Goal: Transaction & Acquisition: Subscribe to service/newsletter

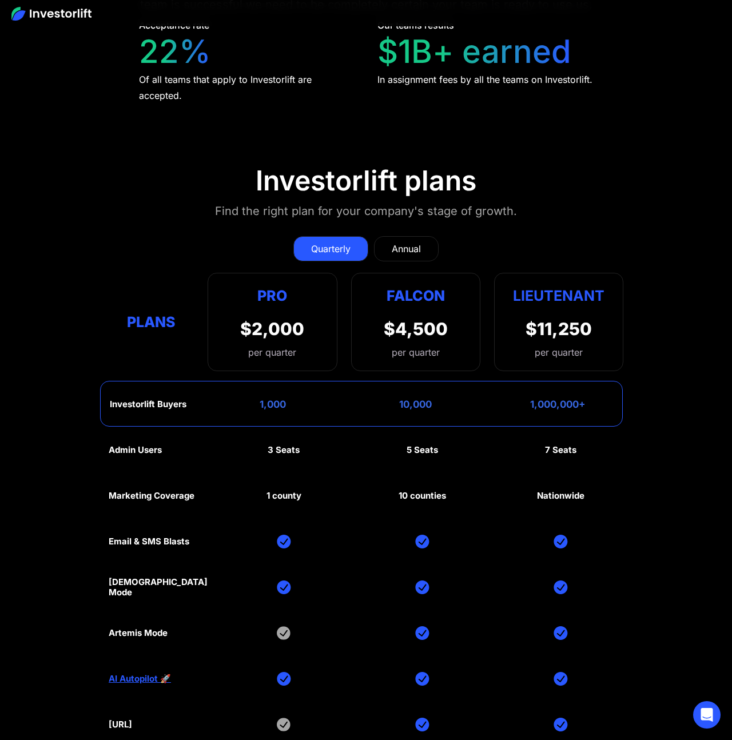
scroll to position [5177, 0]
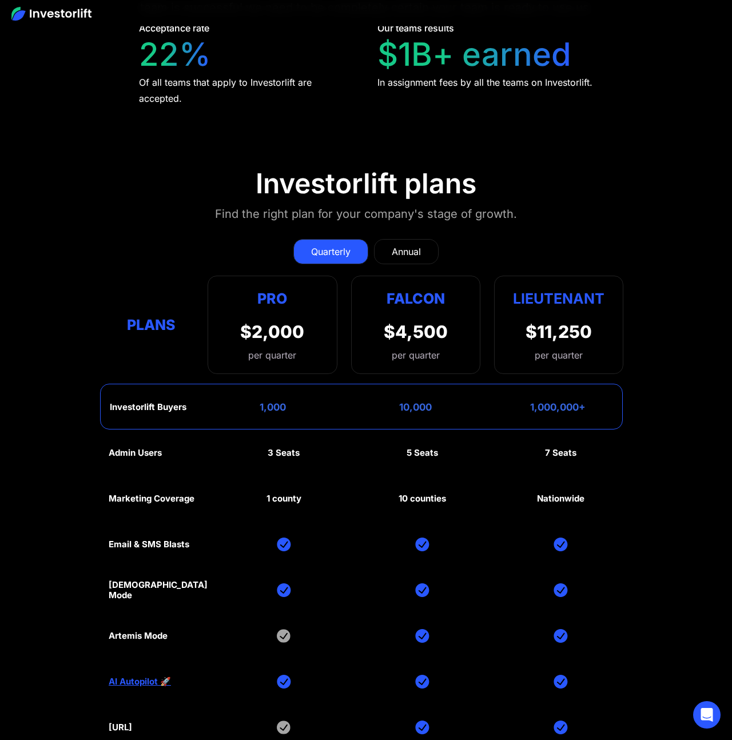
click at [420, 239] on link "Annual" at bounding box center [406, 251] width 65 height 25
click at [335, 245] on div "Quarterly" at bounding box center [330, 252] width 39 height 14
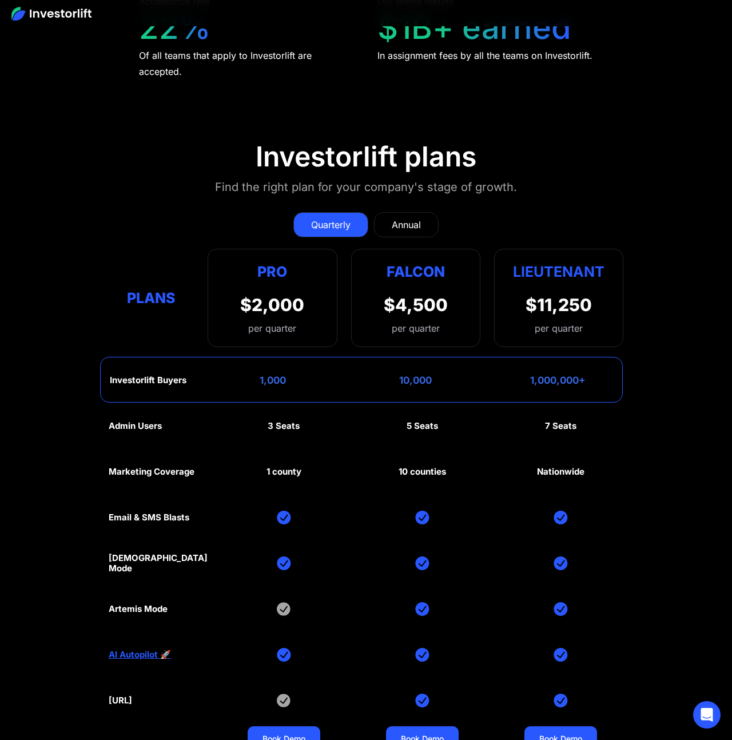
scroll to position [5207, 0]
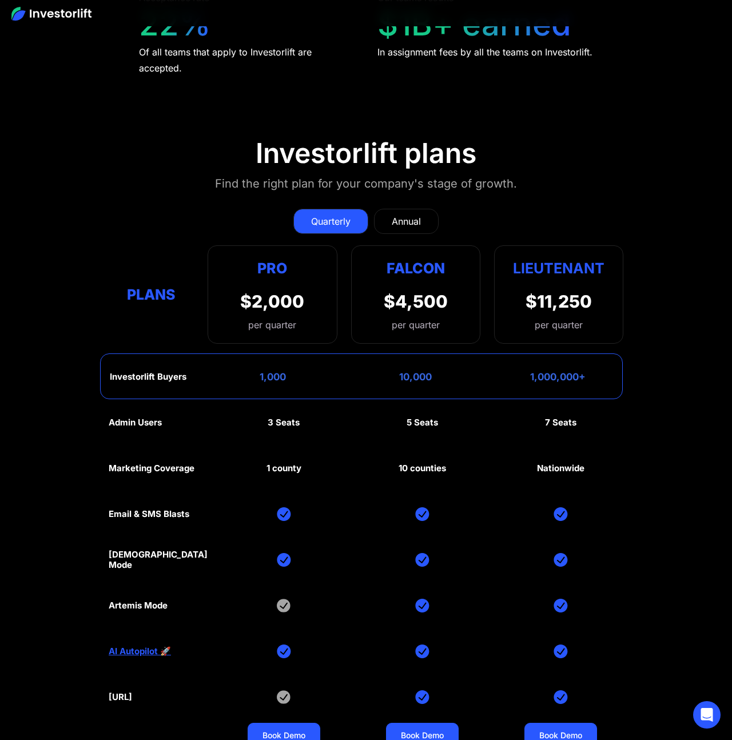
click at [684, 382] on section "Investorlift plans Find the right plan for your company's stage of growth. Quar…" at bounding box center [366, 443] width 732 height 668
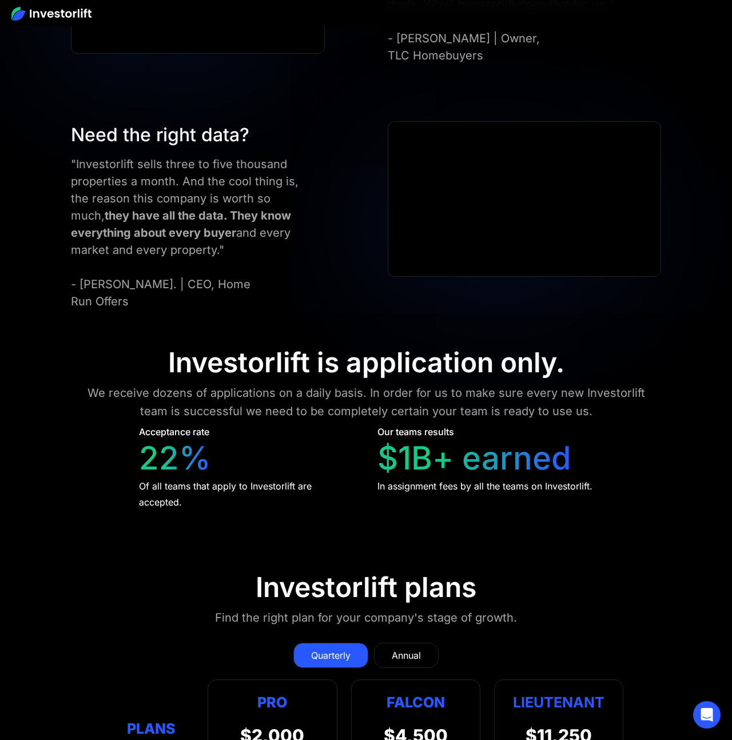
scroll to position [4653, 0]
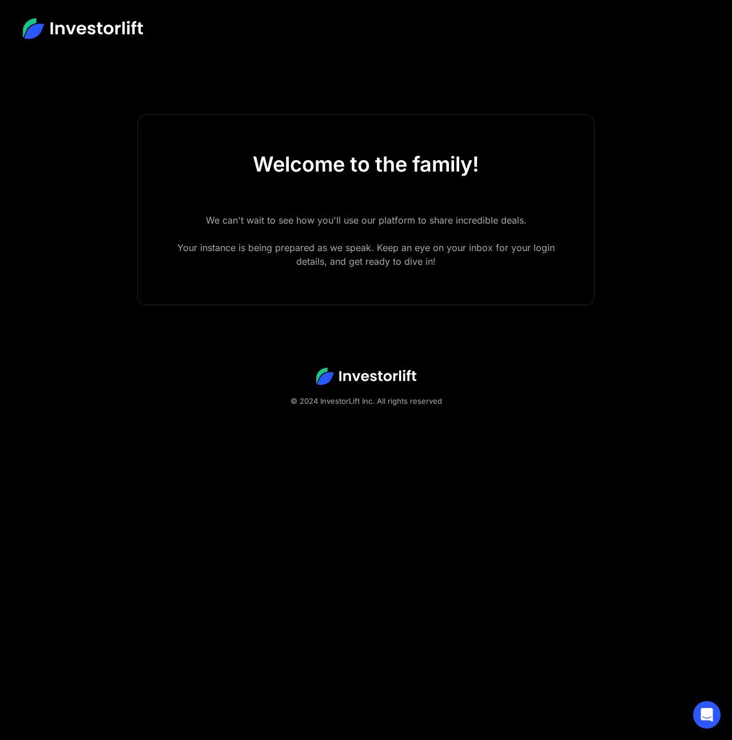
click at [125, 358] on footer "© 2024 InvestorLift Inc. All rights reserved" at bounding box center [366, 387] width 732 height 113
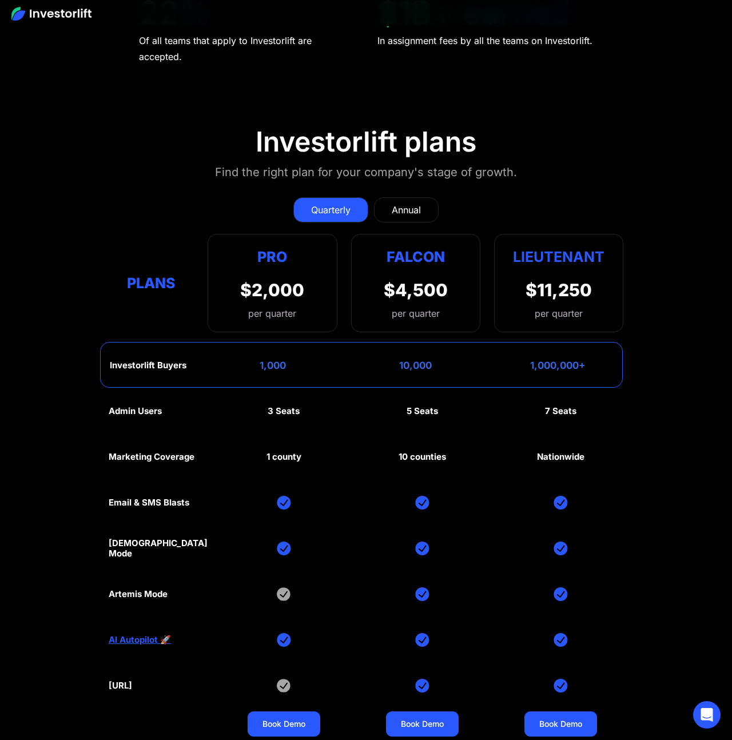
scroll to position [5301, 0]
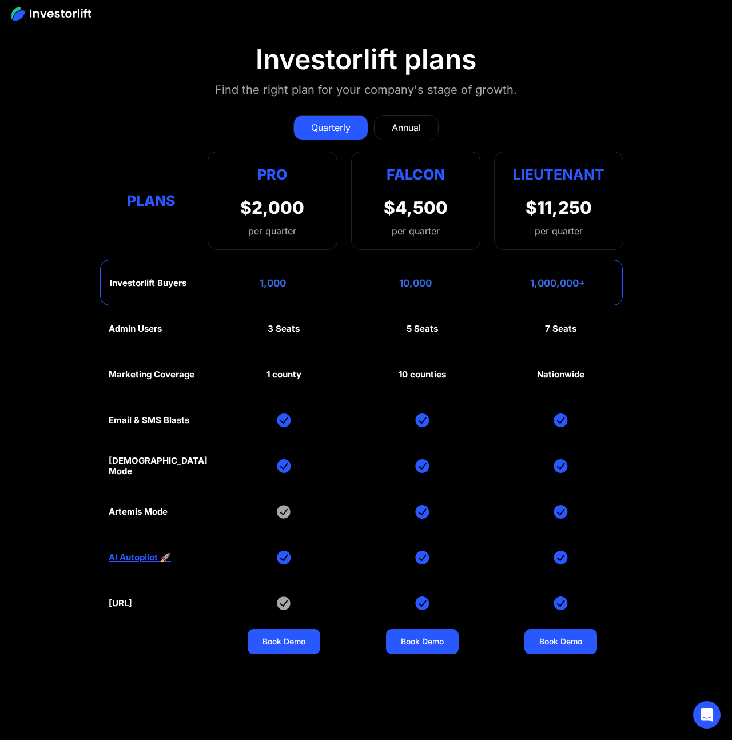
click at [139, 278] on div "Investorlift Buyers" at bounding box center [148, 283] width 77 height 10
drag, startPoint x: 133, startPoint y: 204, endPoint x: 572, endPoint y: 212, distance: 438.8
click at [572, 260] on div "Investorlift Buyers 1,000 10,000 1,000,000+" at bounding box center [361, 283] width 523 height 46
click at [534, 260] on div "Investorlift Buyers 1,000 10,000 1,000,000+" at bounding box center [361, 283] width 523 height 46
click at [696, 221] on section "Investorlift plans Find the right plan for your company's stage of growth. Quar…" at bounding box center [366, 349] width 732 height 668
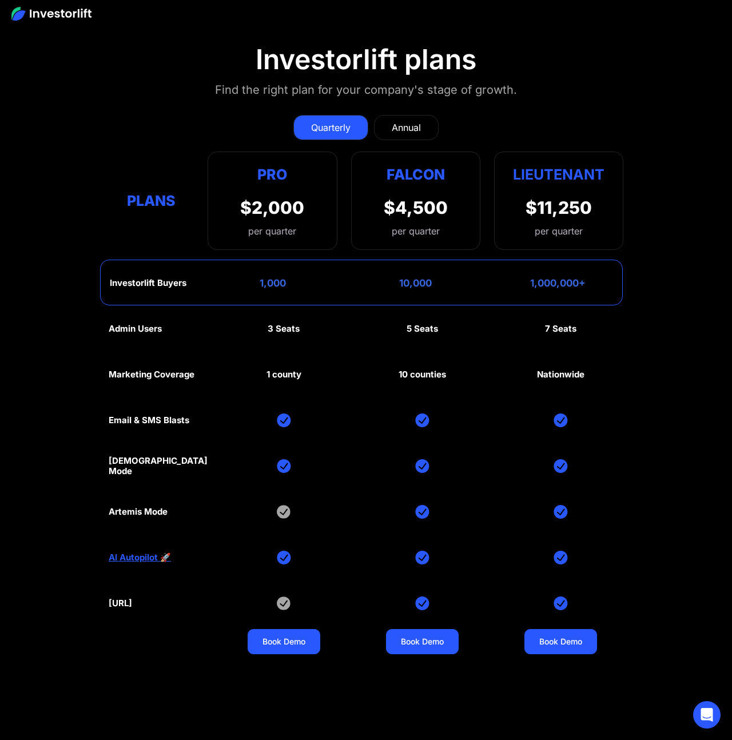
click at [269, 277] on div "1,000" at bounding box center [273, 282] width 26 height 11
drag, startPoint x: 260, startPoint y: 203, endPoint x: 307, endPoint y: 203, distance: 46.9
click at [307, 260] on div "Investorlift Buyers 1,000 10,000 1,000,000+" at bounding box center [361, 283] width 523 height 46
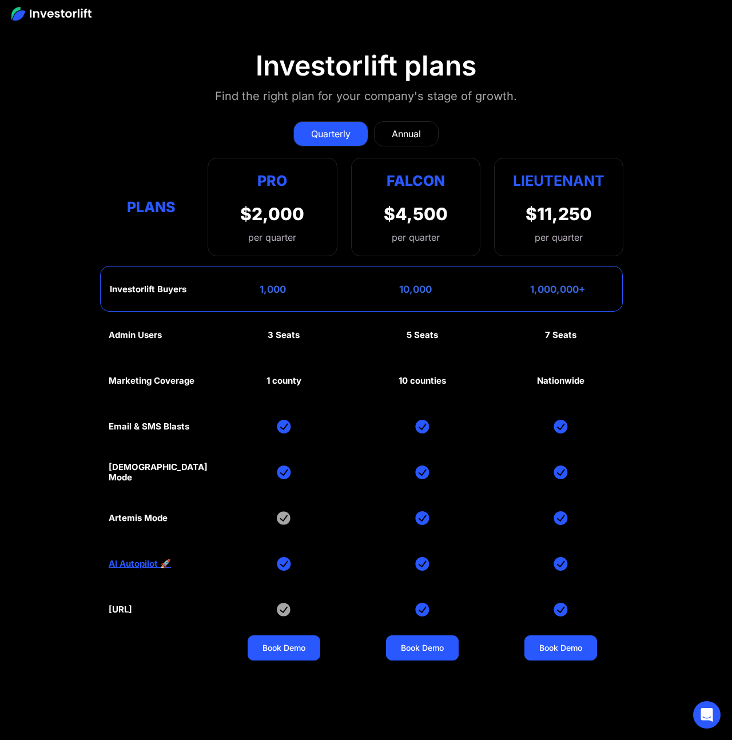
click at [107, 108] on section "Investorlift plans Find the right plan for your company's stage of growth. Quar…" at bounding box center [366, 356] width 732 height 668
click at [245, 461] on div "Admin Users 3 Seats 5 Seats 7 Seats Marketing Coverage 1 county 10 counties Nat…" at bounding box center [366, 495] width 515 height 366
click at [277, 511] on img at bounding box center [284, 518] width 14 height 14
click at [255, 442] on div "Admin Users 3 Seats 5 Seats 7 Seats Marketing Coverage 1 county 10 counties Nat…" at bounding box center [366, 495] width 515 height 366
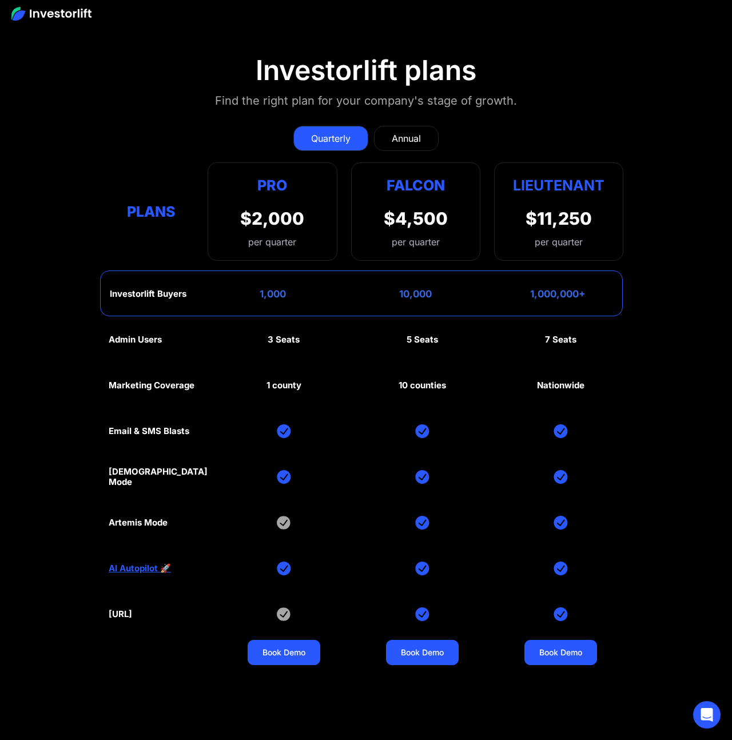
scroll to position [5288, 0]
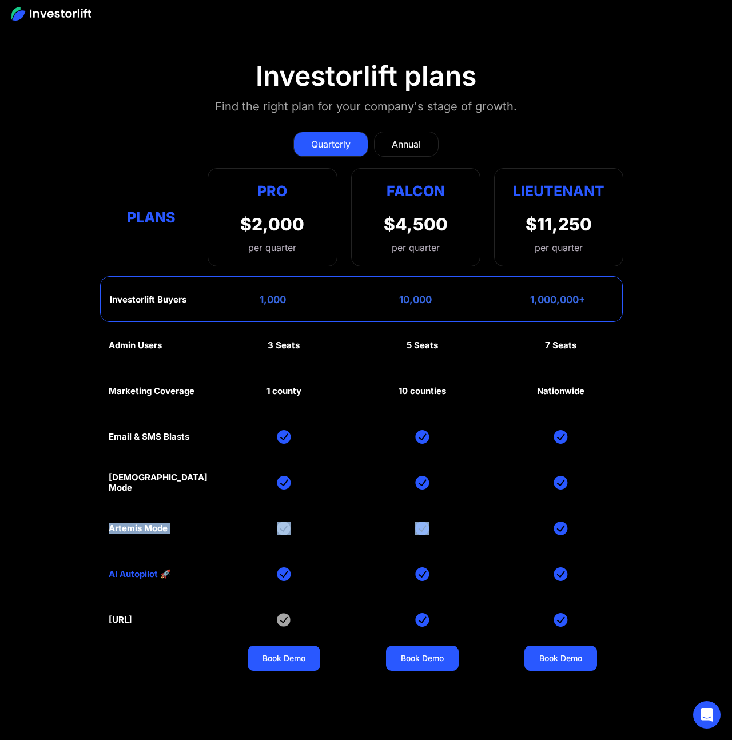
drag, startPoint x: 110, startPoint y: 443, endPoint x: 430, endPoint y: 451, distance: 319.9
click at [430, 451] on div "Admin Users 3 Seats 5 Seats 7 Seats Marketing Coverage 1 county 10 counties Nat…" at bounding box center [366, 506] width 515 height 366
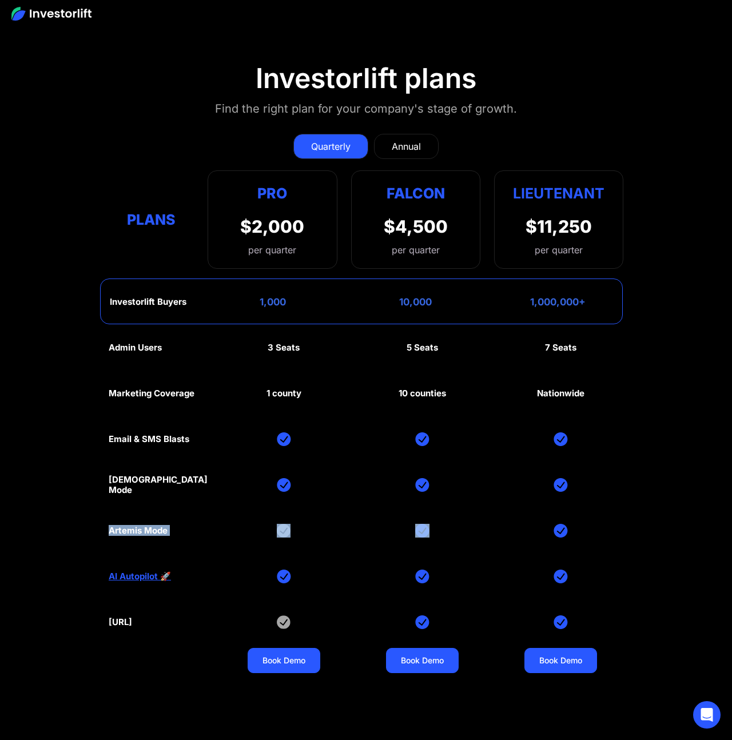
scroll to position [5280, 0]
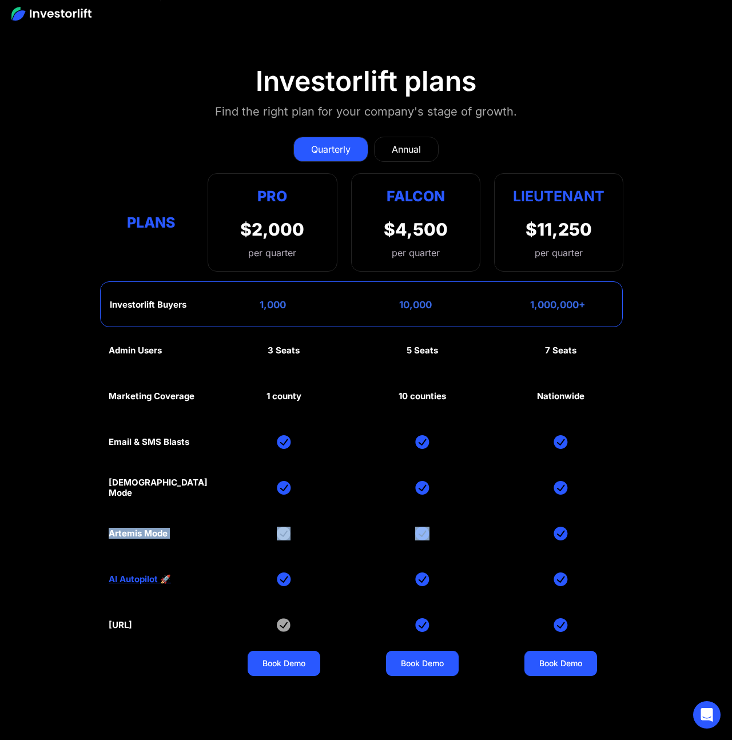
click at [335, 445] on div "Admin Users 3 Seats 5 Seats 7 Seats Marketing Coverage 1 county 10 counties Nat…" at bounding box center [366, 511] width 515 height 366
click at [117, 478] on div "[DEMOGRAPHIC_DATA] Mode" at bounding box center [158, 488] width 99 height 21
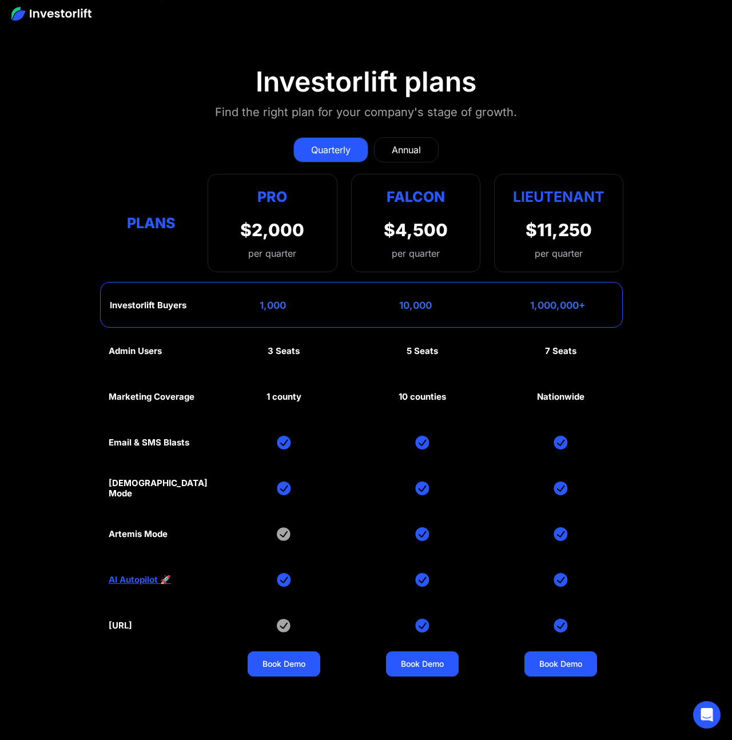
scroll to position [5280, 0]
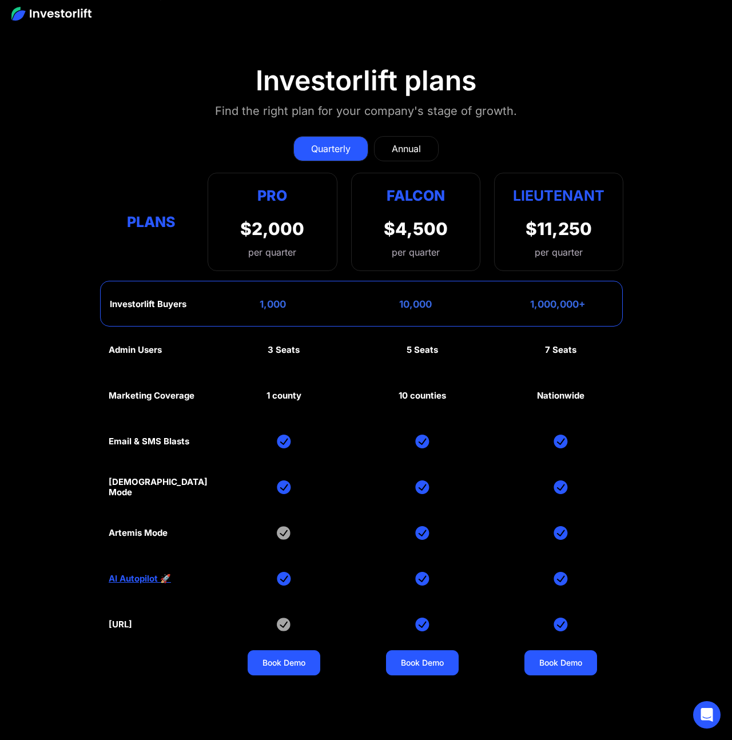
drag, startPoint x: 117, startPoint y: 410, endPoint x: 267, endPoint y: 408, distance: 149.3
click at [267, 408] on div "Admin Users 3 Seats 5 Seats 7 Seats Marketing Coverage 1 county 10 counties Nat…" at bounding box center [366, 510] width 515 height 366
drag, startPoint x: 145, startPoint y: 446, endPoint x: 137, endPoint y: 448, distance: 8.2
click at [145, 447] on div "Admin Users 3 Seats 5 Seats 7 Seats Marketing Coverage 1 county 10 counties Nat…" at bounding box center [366, 510] width 515 height 366
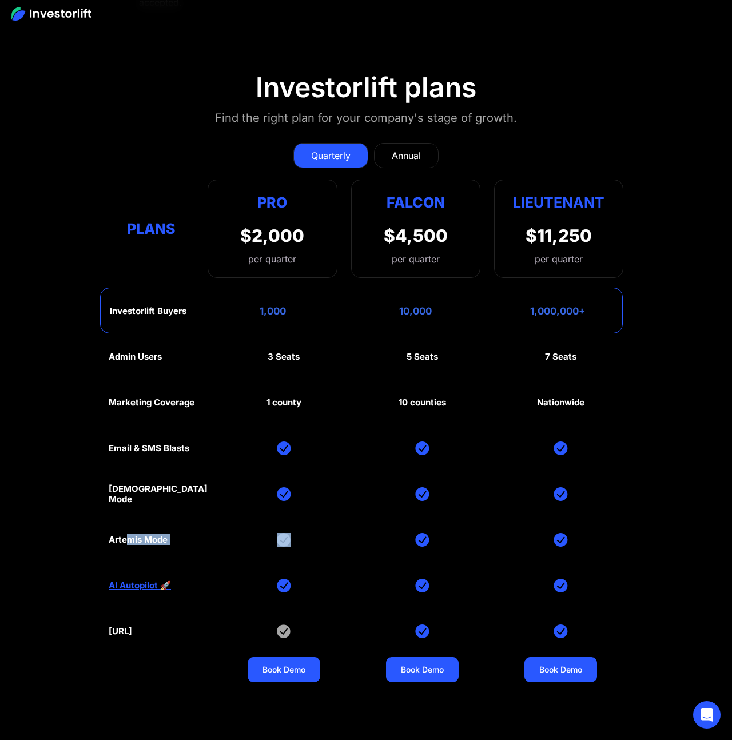
drag, startPoint x: 128, startPoint y: 455, endPoint x: 276, endPoint y: 455, distance: 148.2
click at [276, 455] on div "Admin Users 3 Seats 5 Seats 7 Seats Marketing Coverage 1 county 10 counties Nat…" at bounding box center [366, 517] width 515 height 366
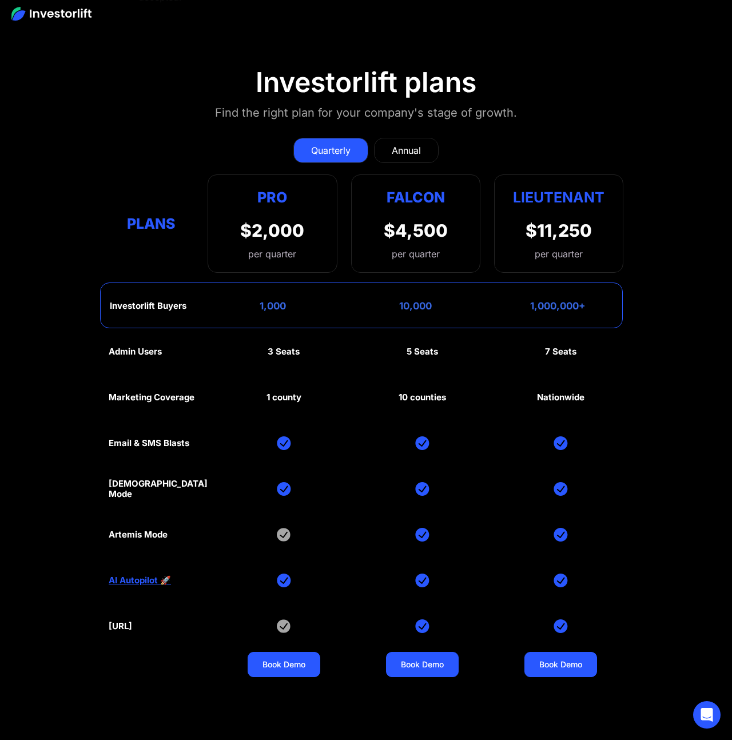
click at [125, 479] on div "[DEMOGRAPHIC_DATA] Mode" at bounding box center [158, 489] width 99 height 21
drag, startPoint x: 112, startPoint y: 410, endPoint x: 174, endPoint y: 458, distance: 79.2
click at [174, 458] on div "Admin Users 3 Seats 5 Seats 7 Seats Marketing Coverage 1 county 10 counties Nat…" at bounding box center [366, 512] width 515 height 366
copy div "God Mode Artemis Mode"
